Goal: Task Accomplishment & Management: Use online tool/utility

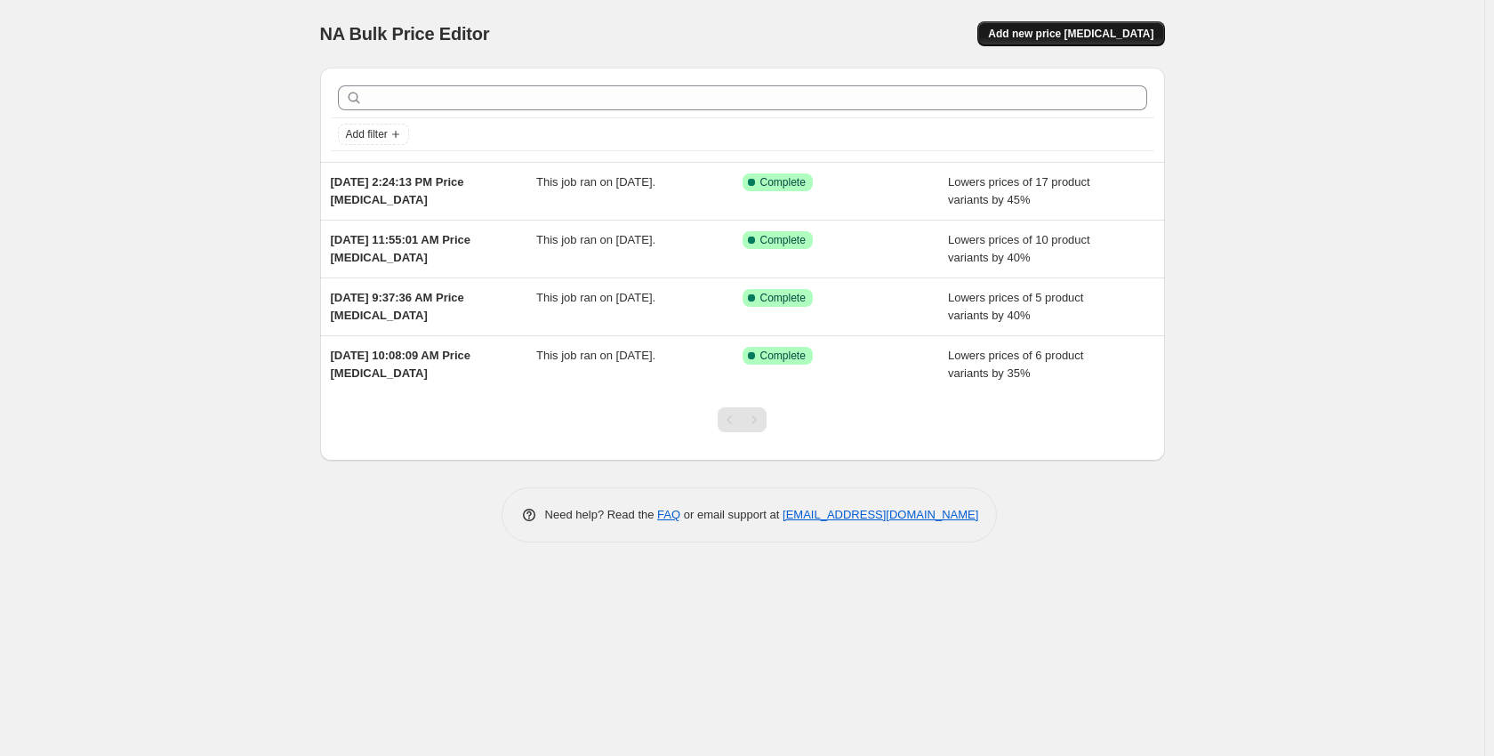
click at [1107, 23] on button "Add new price [MEDICAL_DATA]" at bounding box center [1071, 33] width 187 height 25
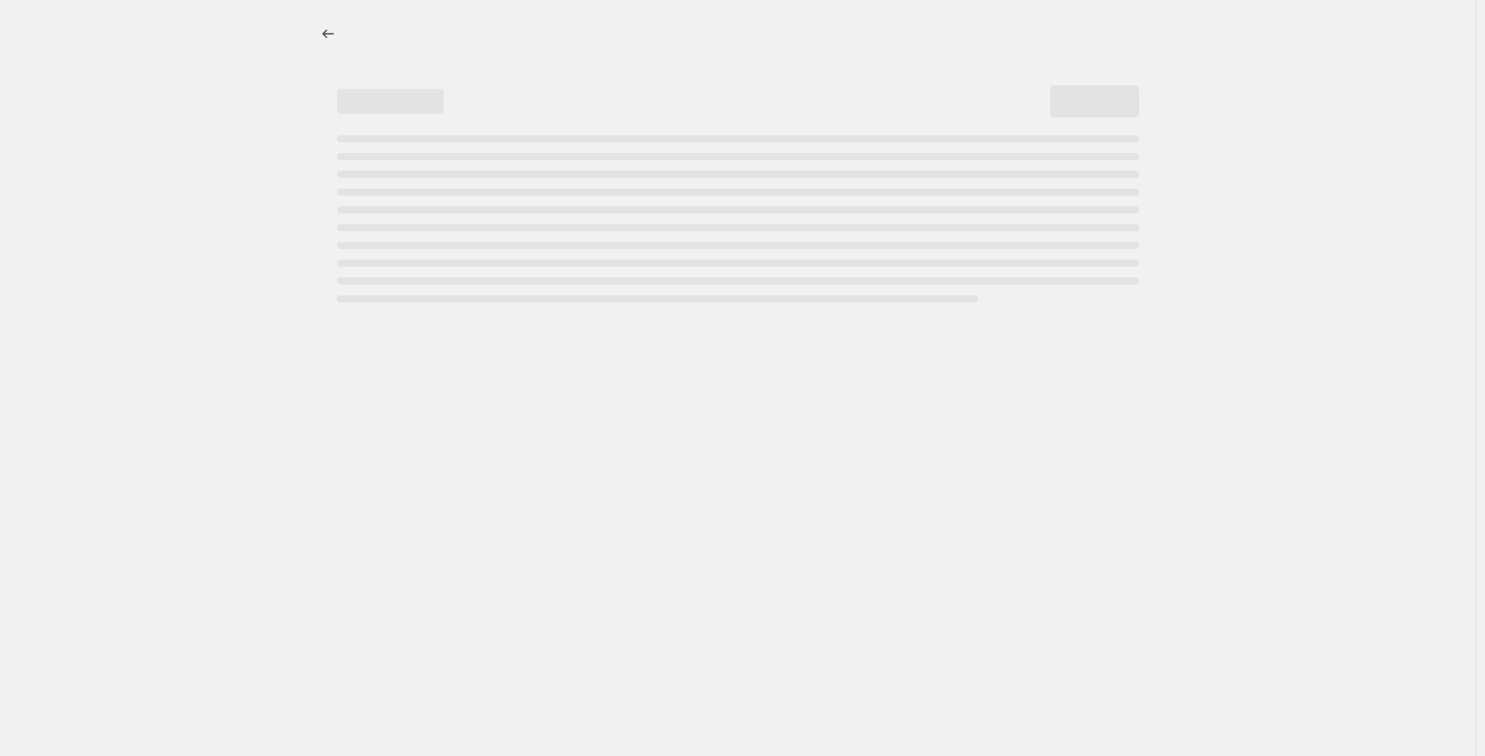
select select "percentage"
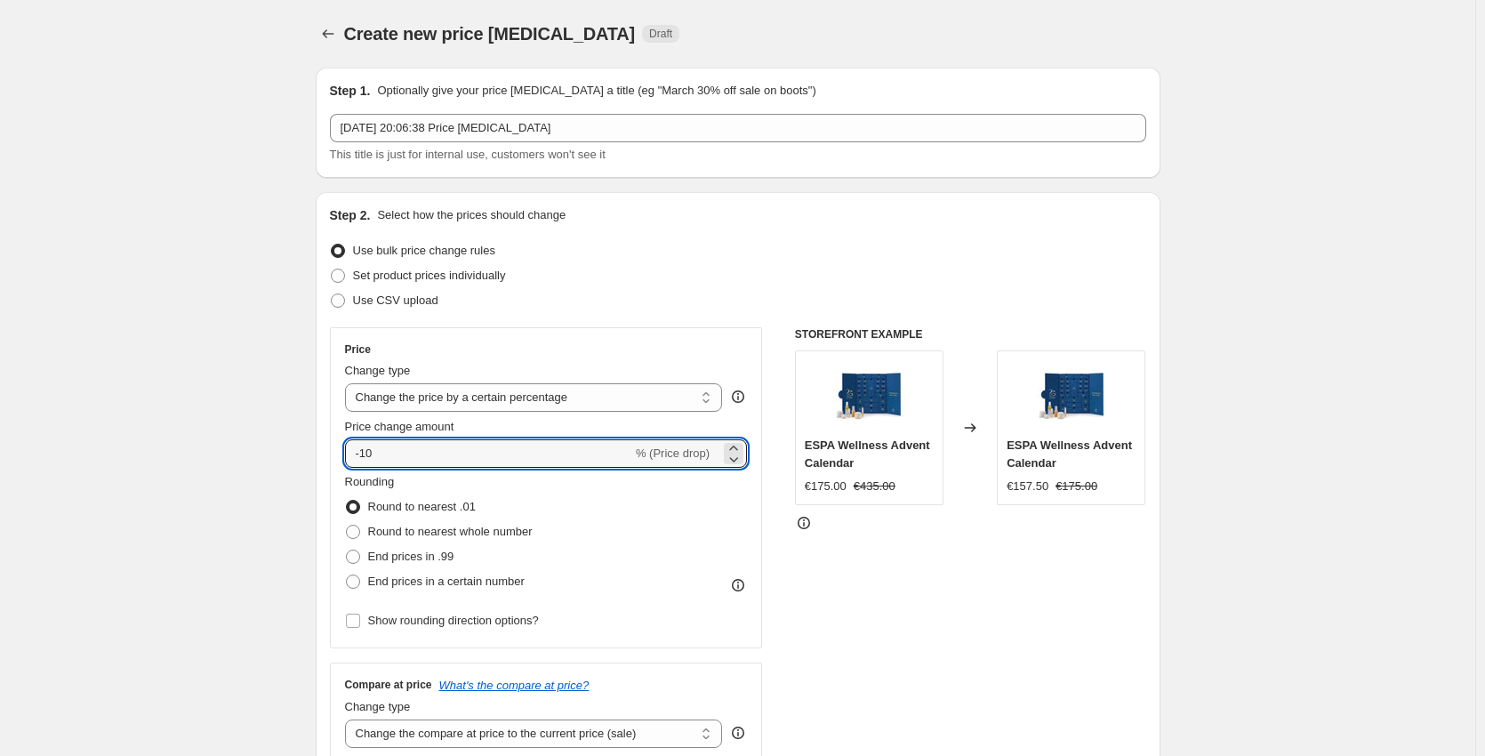
drag, startPoint x: 394, startPoint y: 439, endPoint x: 366, endPoint y: 435, distance: 28.7
click at [366, 435] on div "Price change amount -10 % (Price drop)" at bounding box center [546, 443] width 403 height 50
click at [1004, 685] on div "STOREFRONT EXAMPLE ESPA Wellness Advent Calendar €175.00 €435.00 Changed to ESP…" at bounding box center [970, 545] width 351 height 436
click at [368, 457] on input "-25" at bounding box center [488, 453] width 287 height 28
click at [368, 458] on input "-25" at bounding box center [488, 453] width 287 height 28
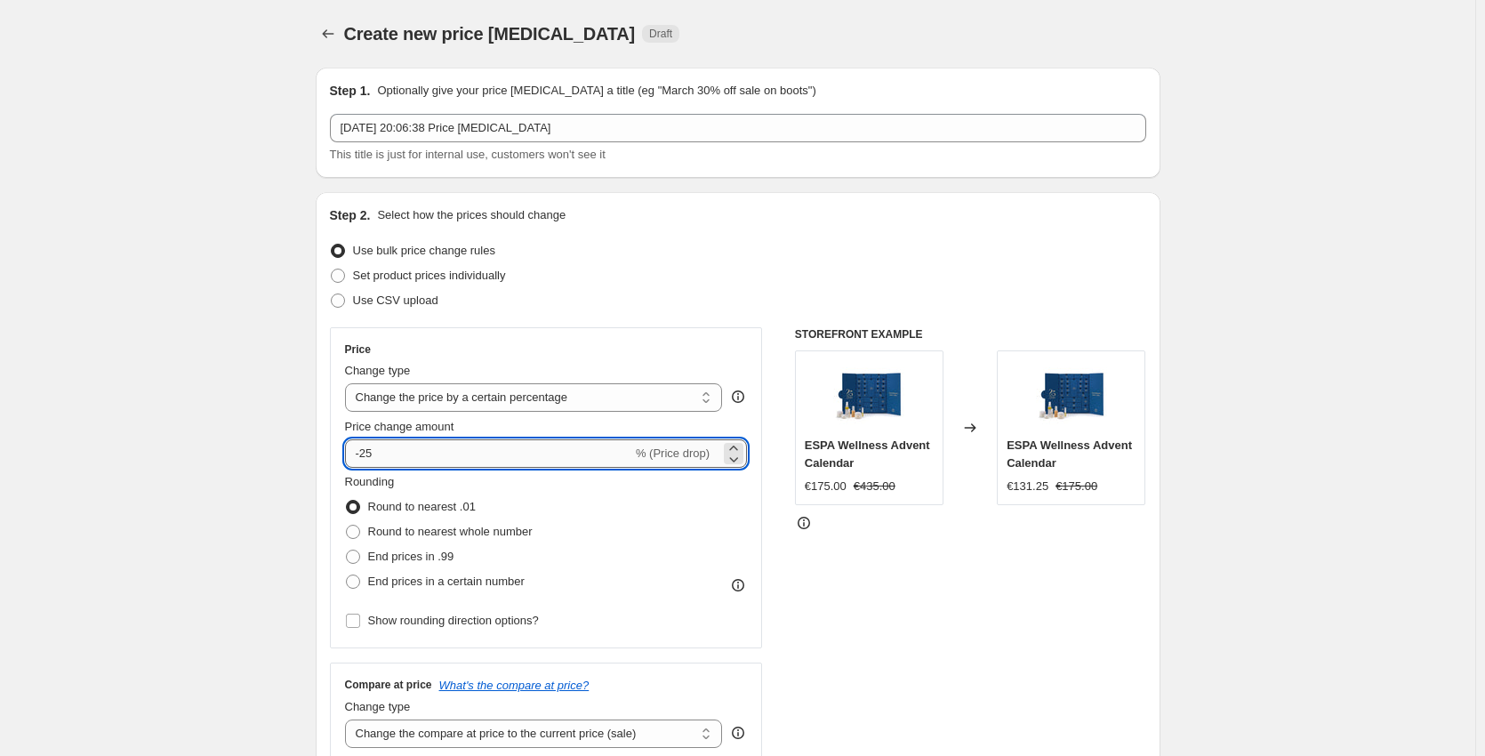
click at [387, 459] on input "-25" at bounding box center [488, 453] width 287 height 28
click at [366, 457] on input "-25" at bounding box center [488, 453] width 287 height 28
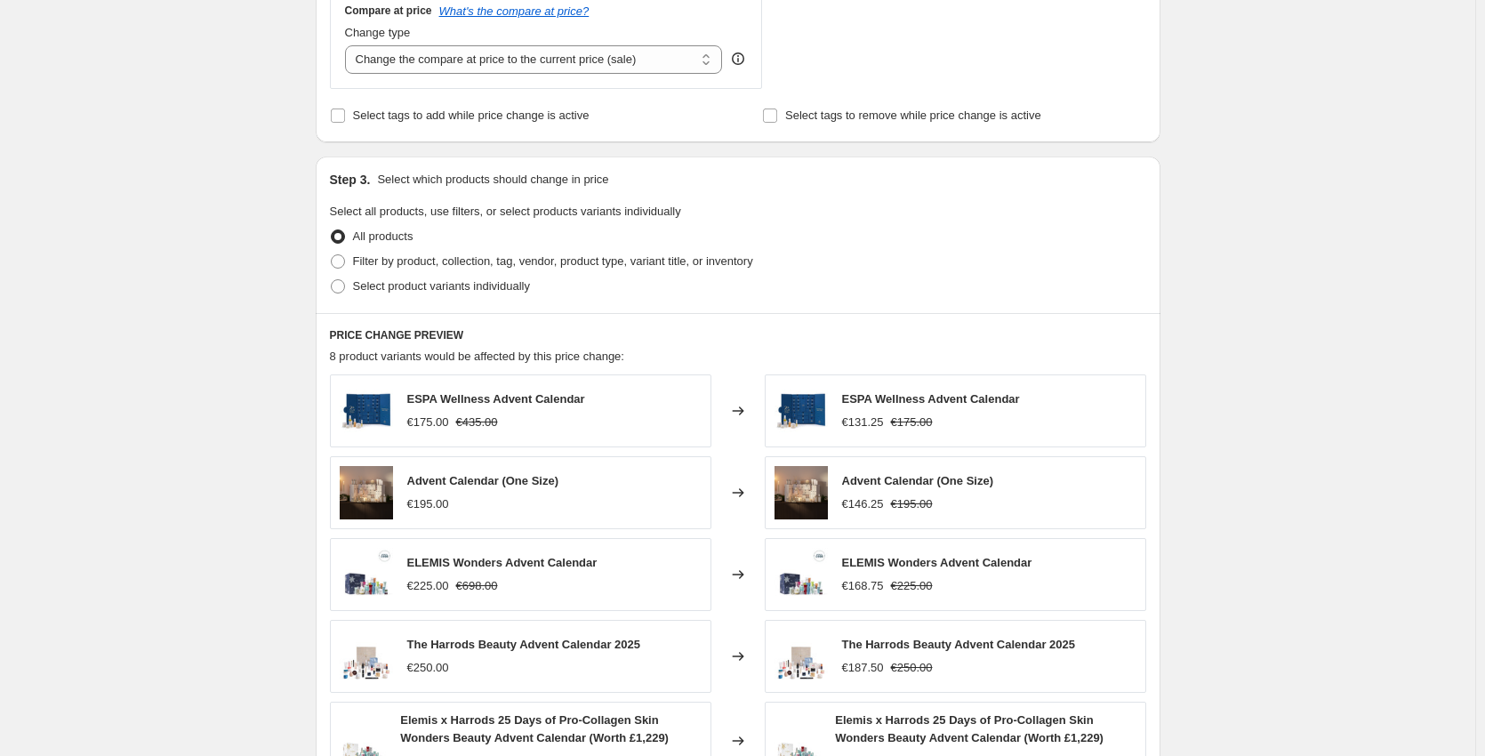
scroll to position [711, 0]
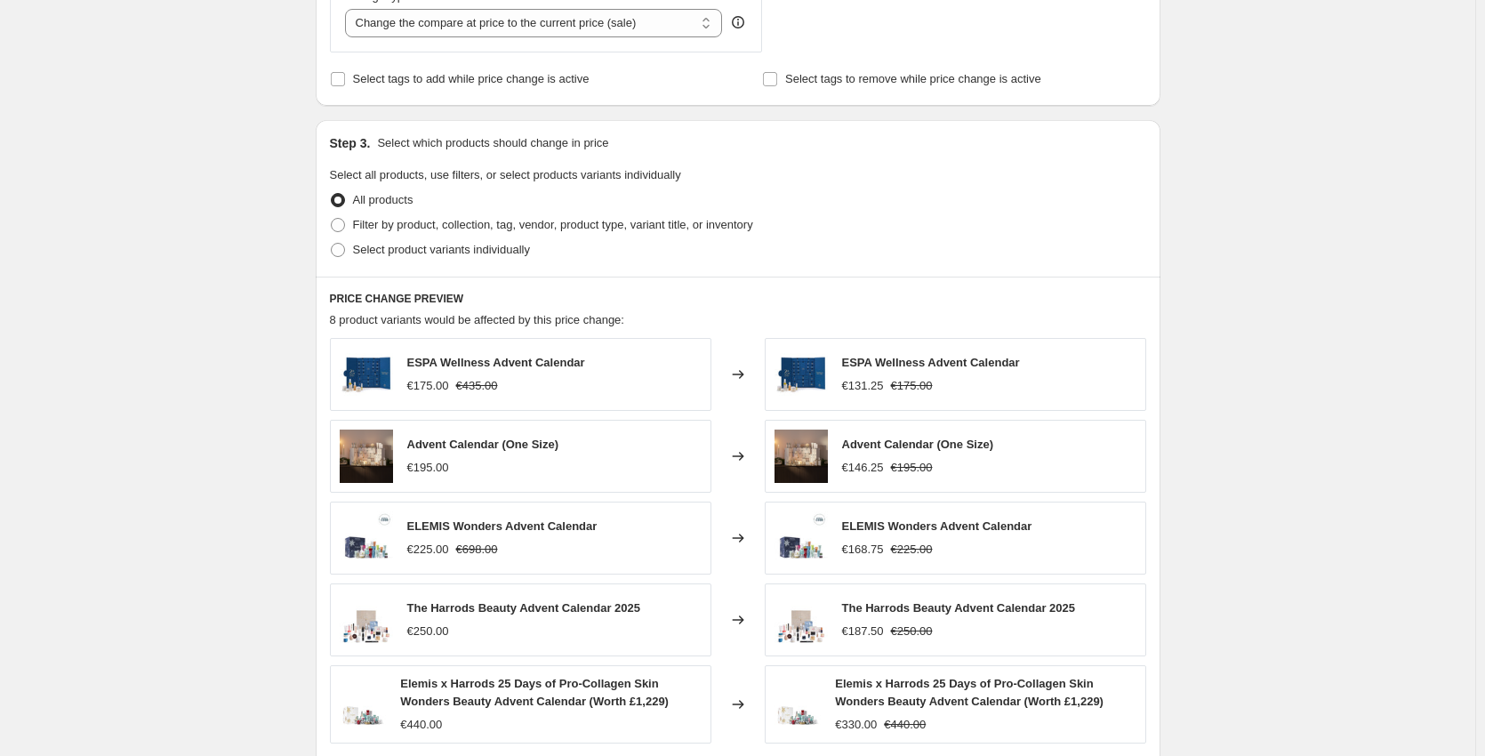
type input "-30"
click at [994, 223] on div "Filter by product, collection, tag, vendor, product type, variant title, or inv…" at bounding box center [738, 225] width 817 height 25
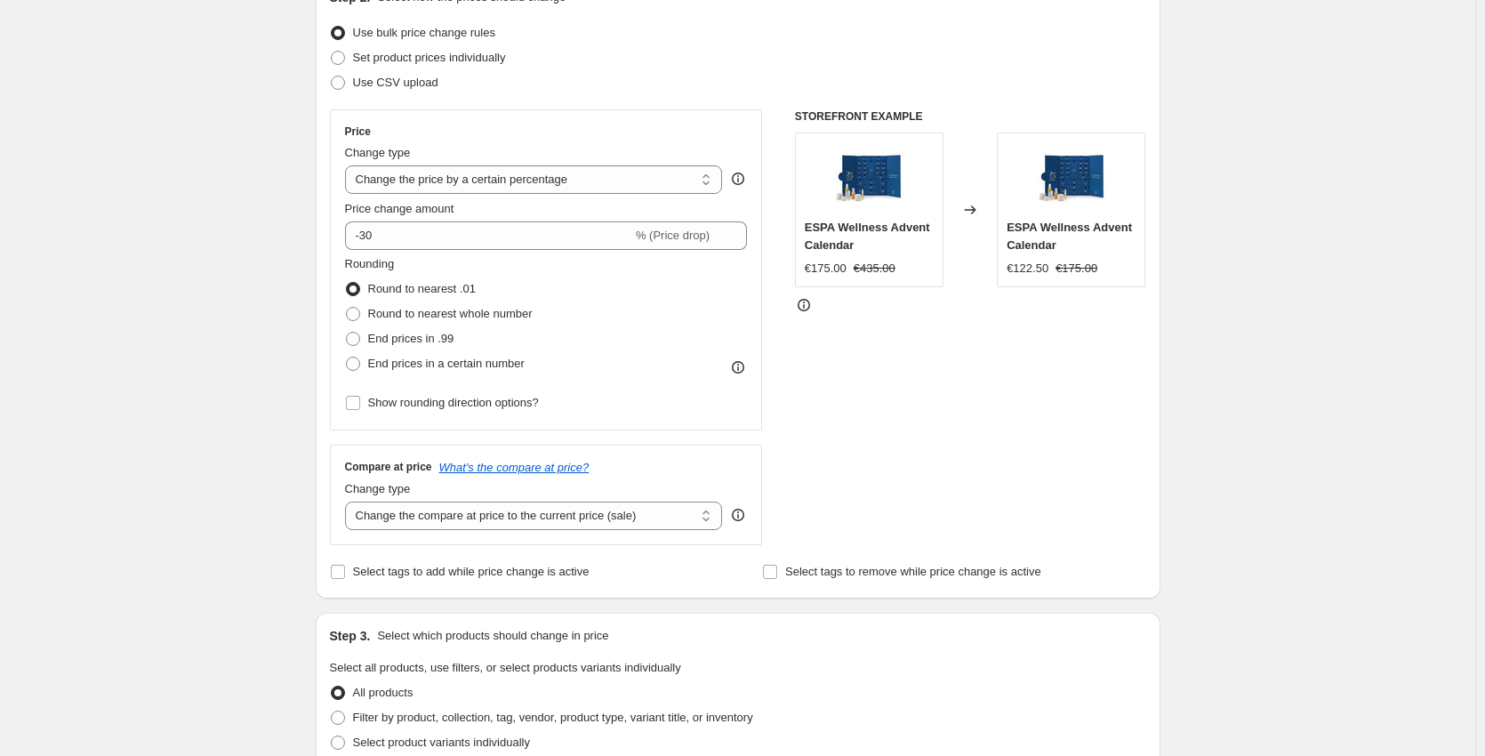
scroll to position [198, 0]
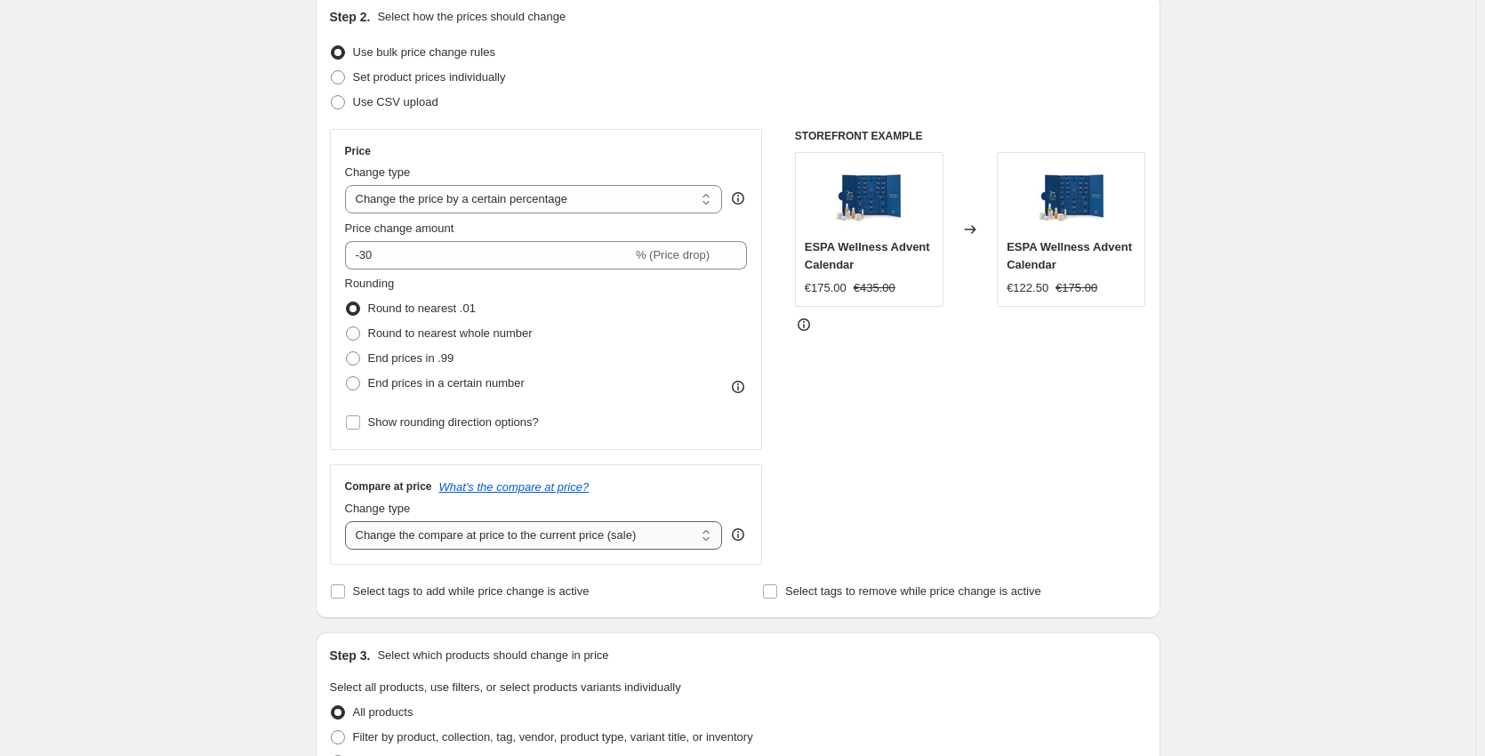
click at [431, 540] on select "Change the compare at price to the current price (sale) Change the compare at p…" at bounding box center [534, 535] width 378 height 28
select select "remove"
click at [349, 521] on select "Change the compare at price to the current price (sale) Change the compare at p…" at bounding box center [534, 535] width 378 height 28
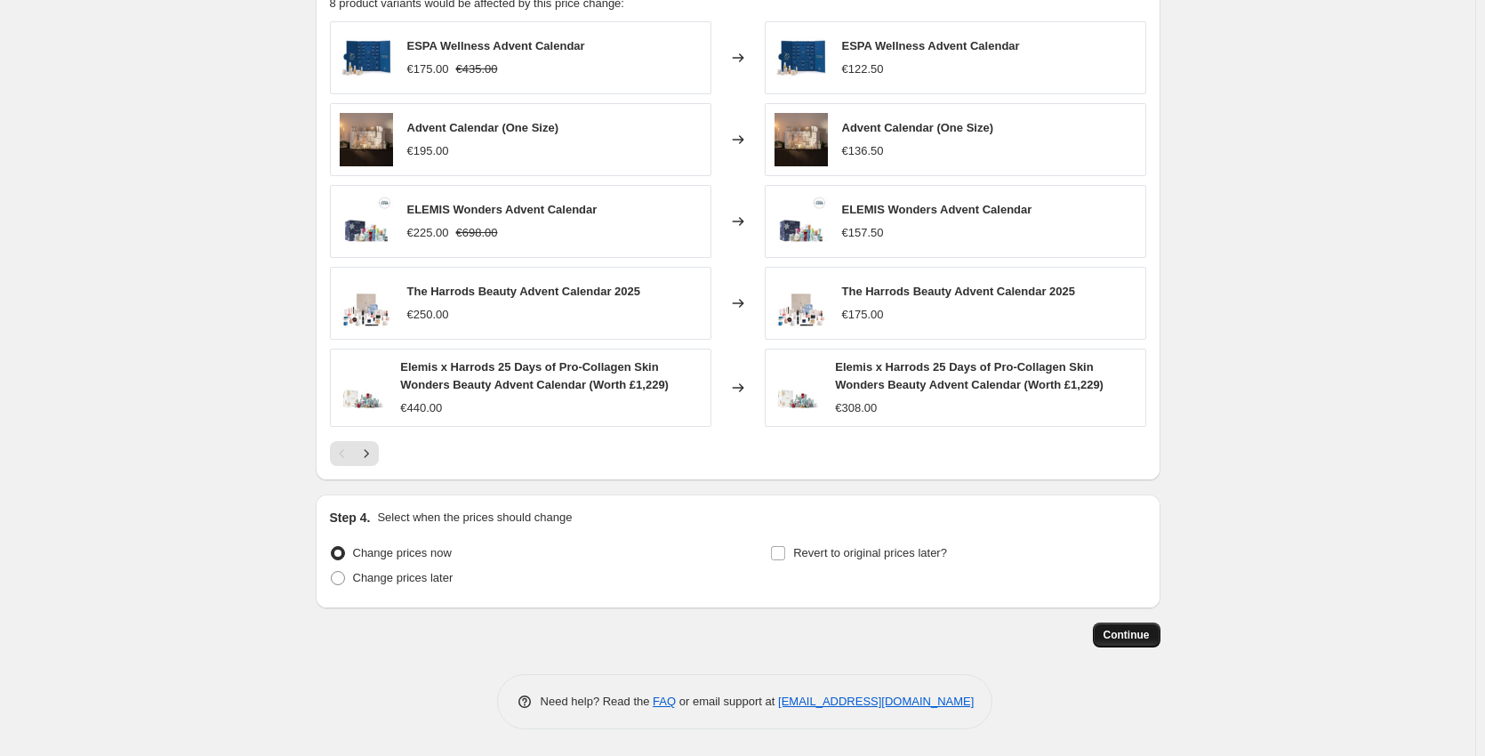
click at [1100, 639] on button "Continue" at bounding box center [1127, 635] width 68 height 25
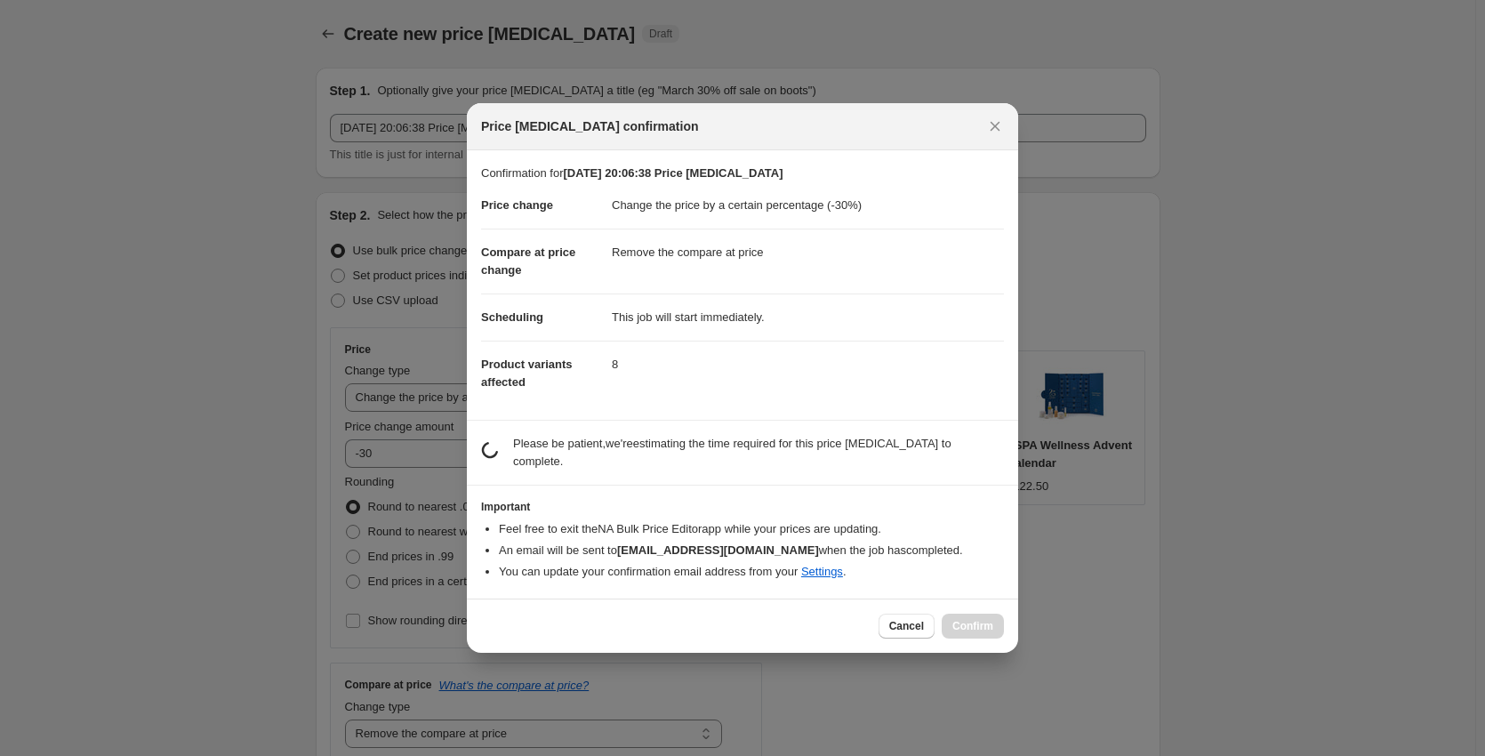
scroll to position [0, 0]
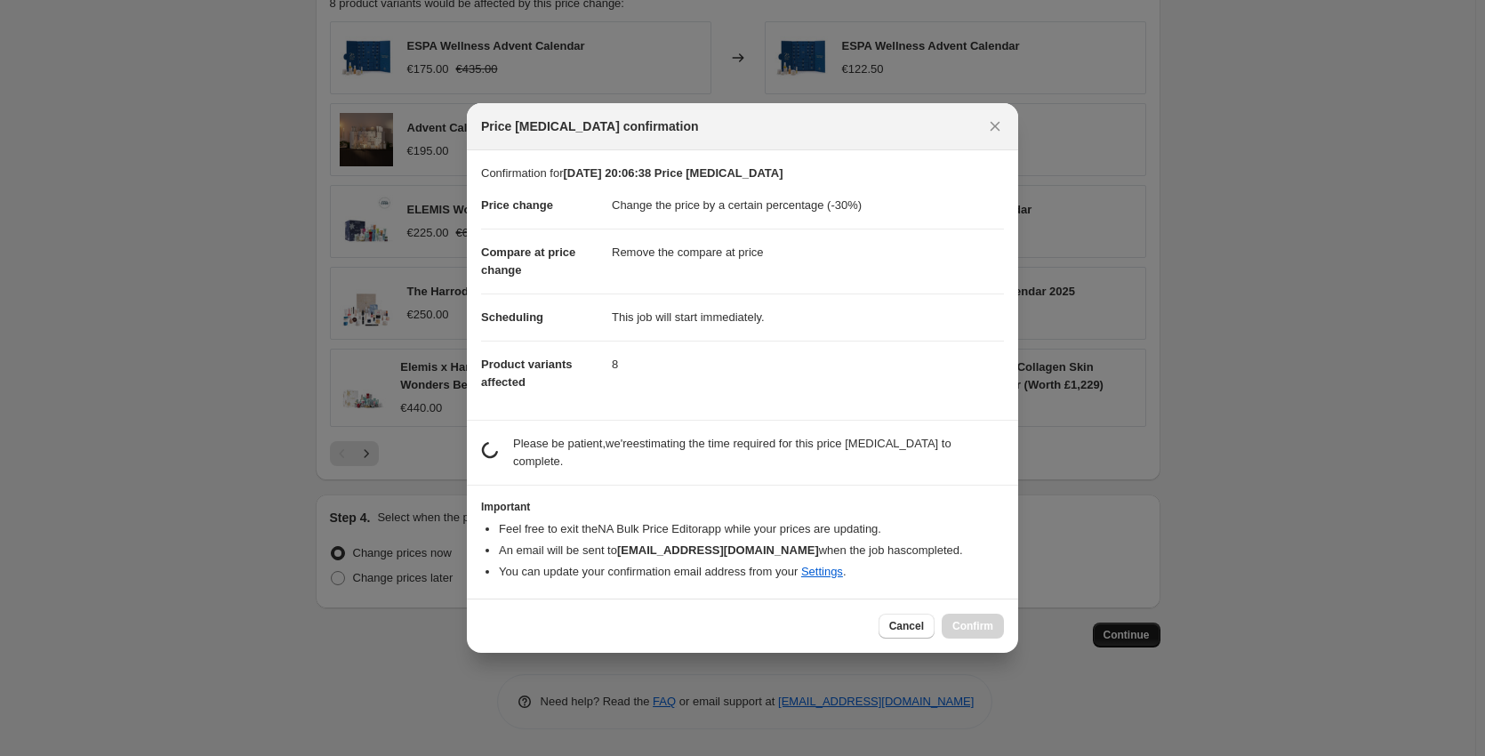
click at [1146, 628] on div at bounding box center [742, 378] width 1485 height 756
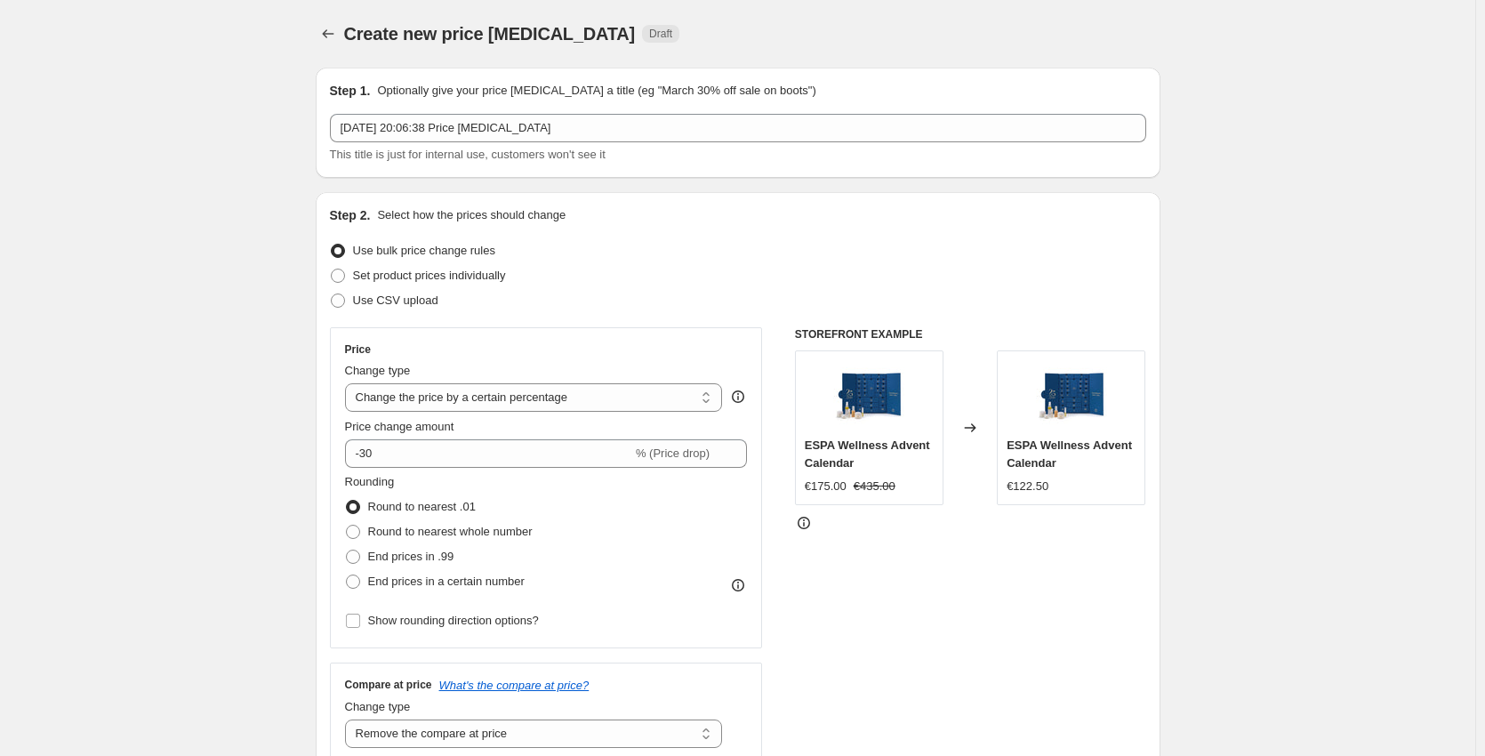
scroll to position [1028, 0]
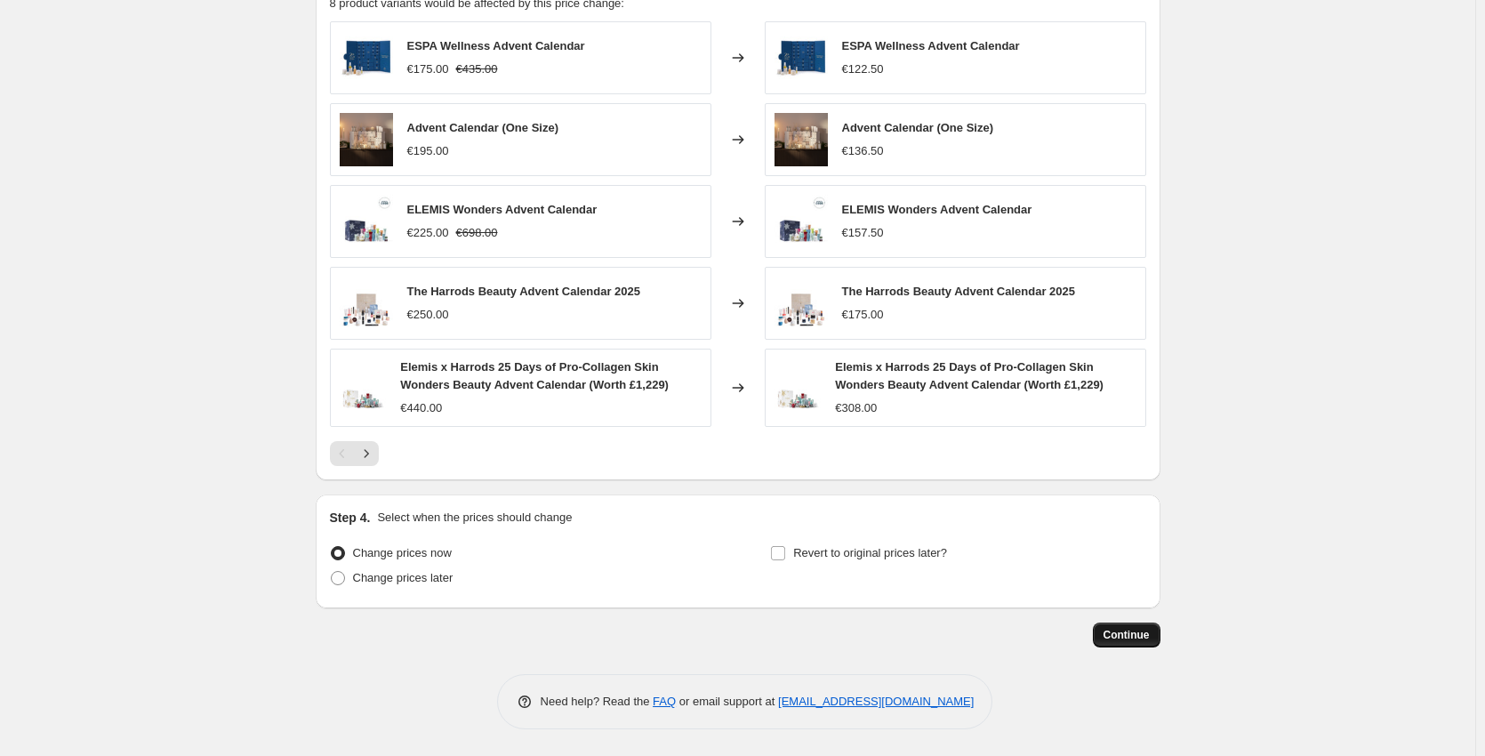
click at [1132, 632] on span "Continue" at bounding box center [1127, 635] width 46 height 14
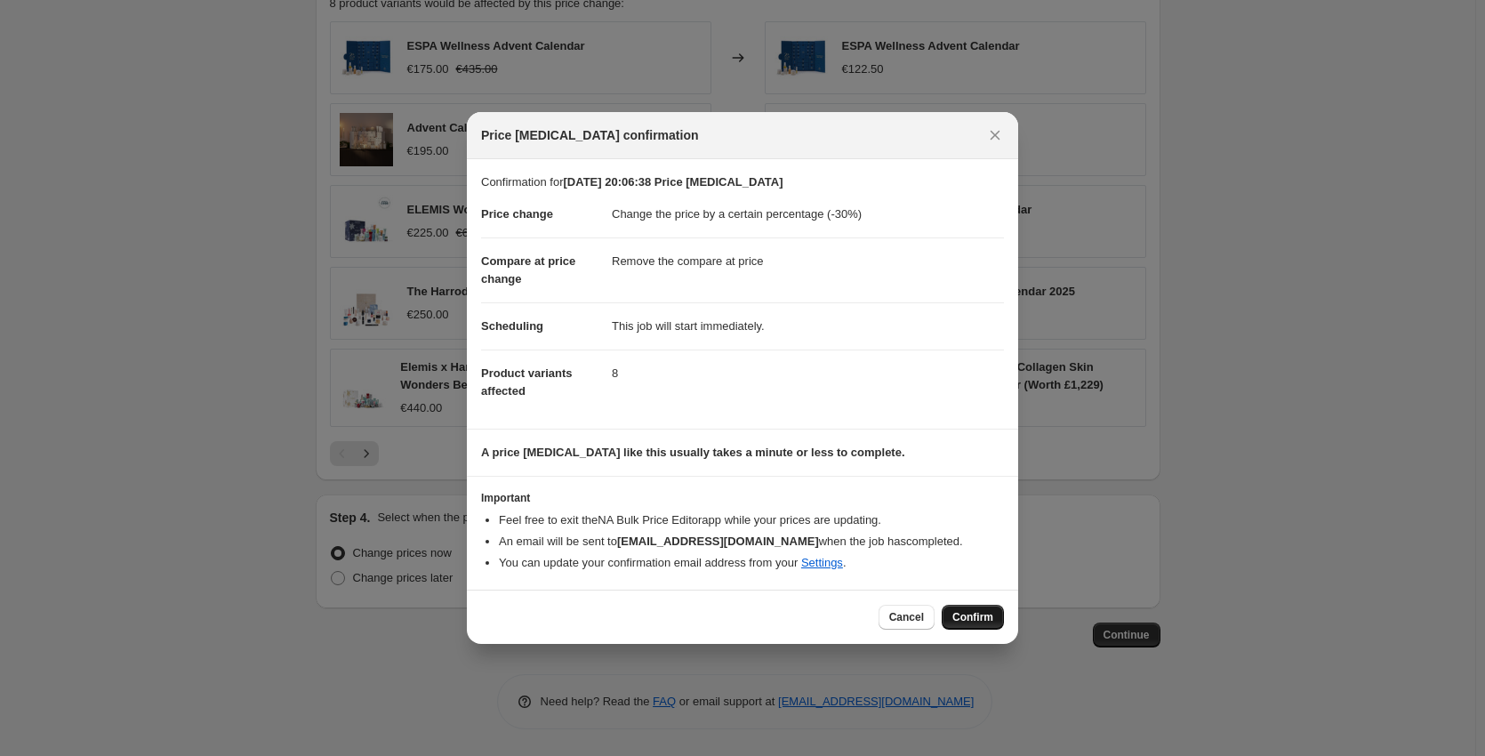
drag, startPoint x: 942, startPoint y: 606, endPoint x: 949, endPoint y: 612, distance: 9.5
click at [946, 607] on div "Cancel Confirm" at bounding box center [941, 617] width 125 height 25
click at [964, 623] on span "Confirm" at bounding box center [973, 617] width 41 height 14
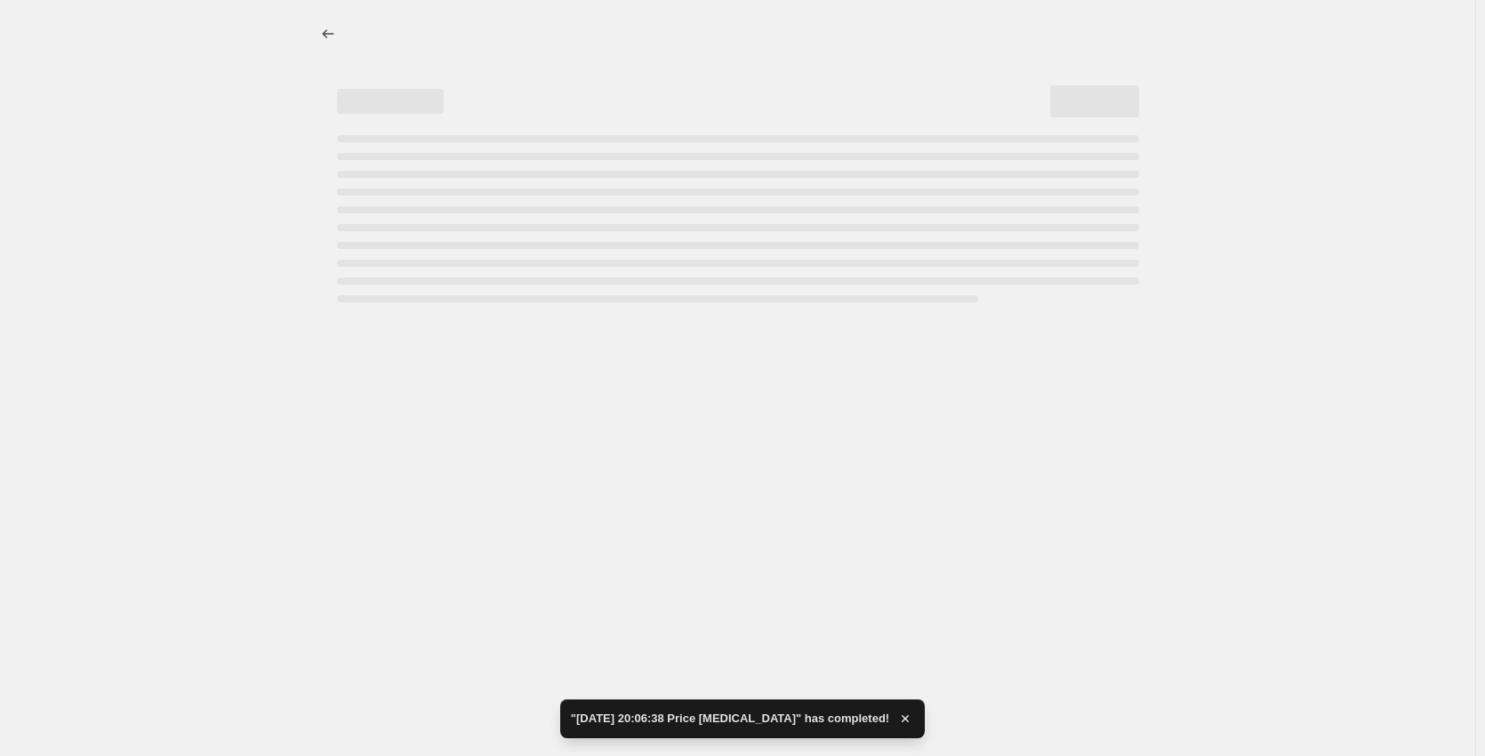
select select "percentage"
select select "remove"
